Goal: Navigation & Orientation: Find specific page/section

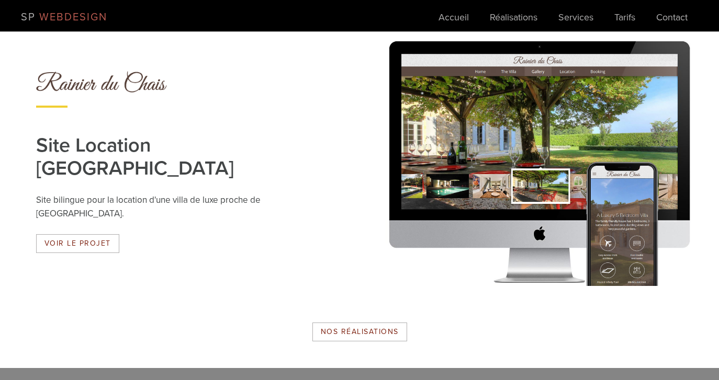
scroll to position [1234, 0]
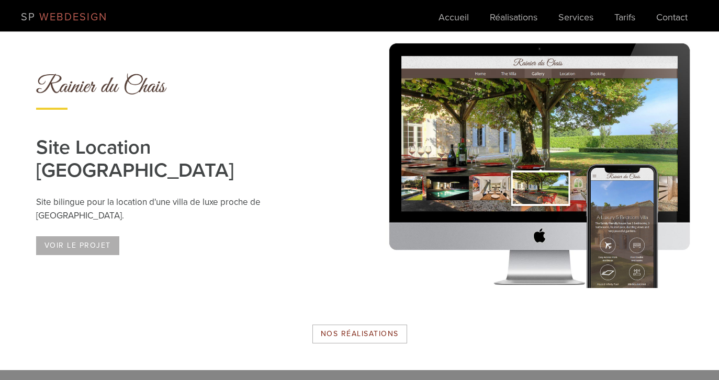
click at [88, 237] on link "Voir le projet" at bounding box center [77, 246] width 83 height 19
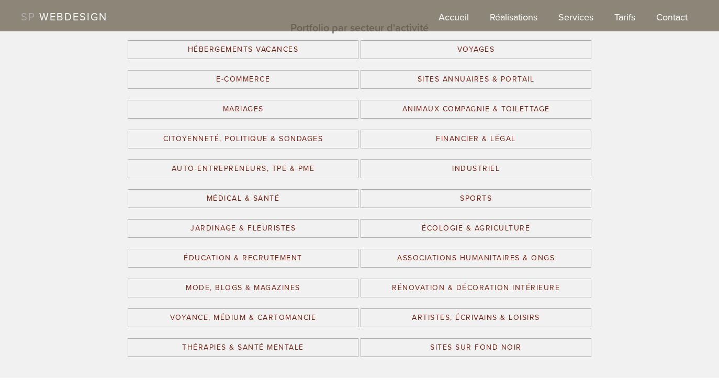
scroll to position [1534, 0]
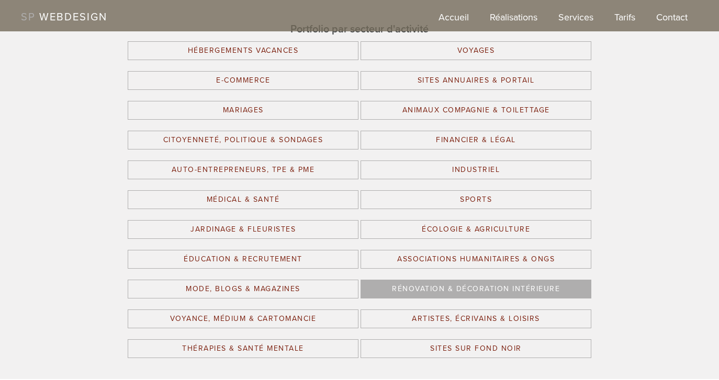
click at [435, 280] on link "Rénovation & Décoration Intérieure" at bounding box center [476, 289] width 231 height 19
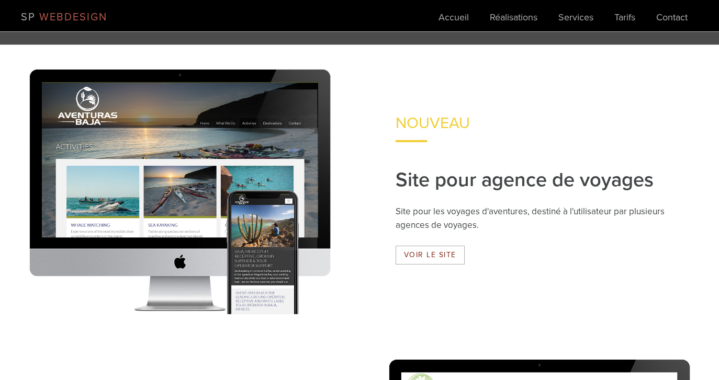
scroll to position [339, 0]
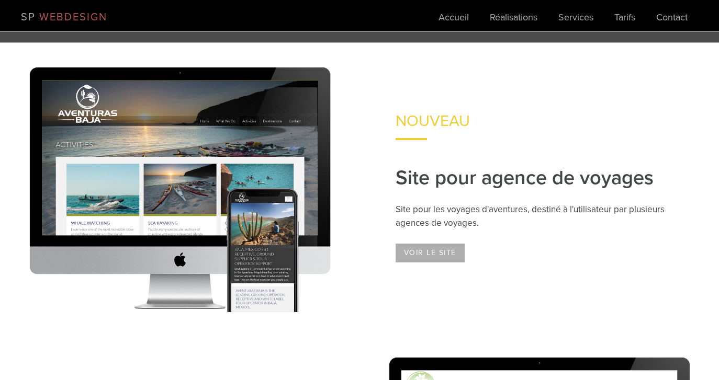
click at [431, 251] on link "Voir le site" at bounding box center [430, 253] width 69 height 19
